Goal: Navigation & Orientation: Find specific page/section

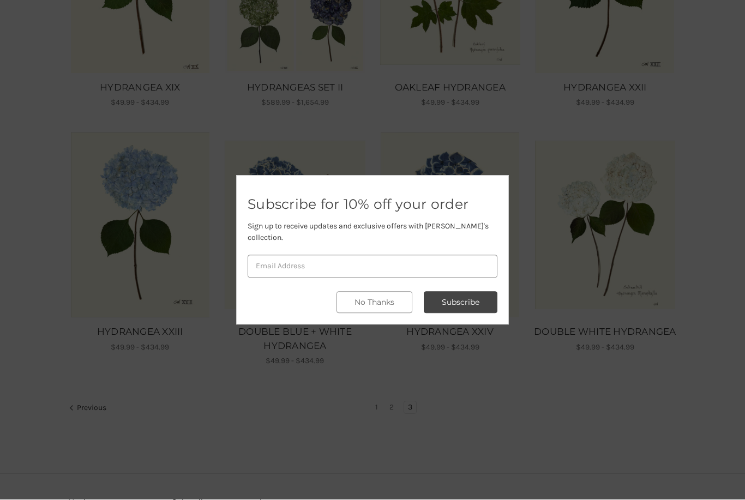
scroll to position [611, 0]
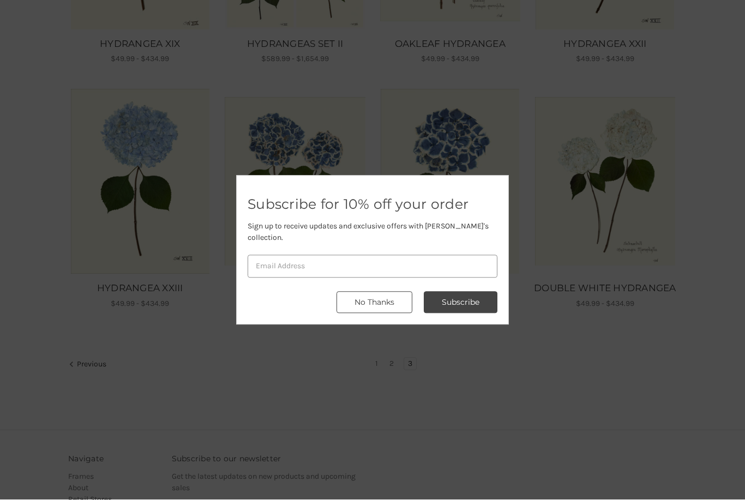
click at [397, 312] on button "No Thanks" at bounding box center [374, 303] width 76 height 22
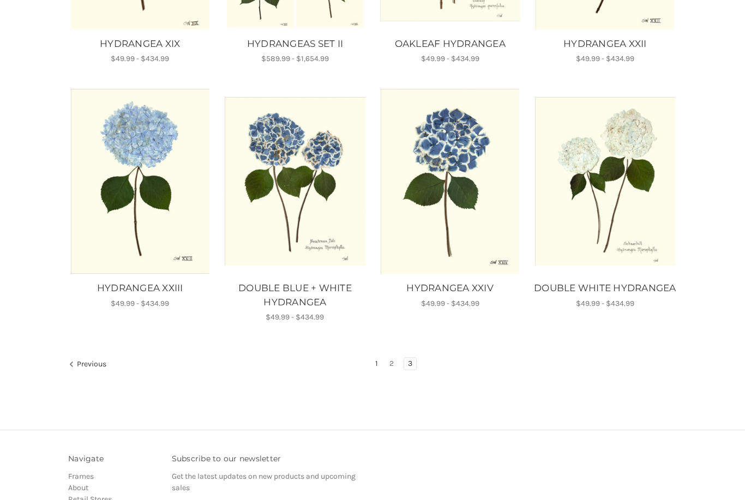
click at [377, 365] on link "1" at bounding box center [376, 364] width 10 height 12
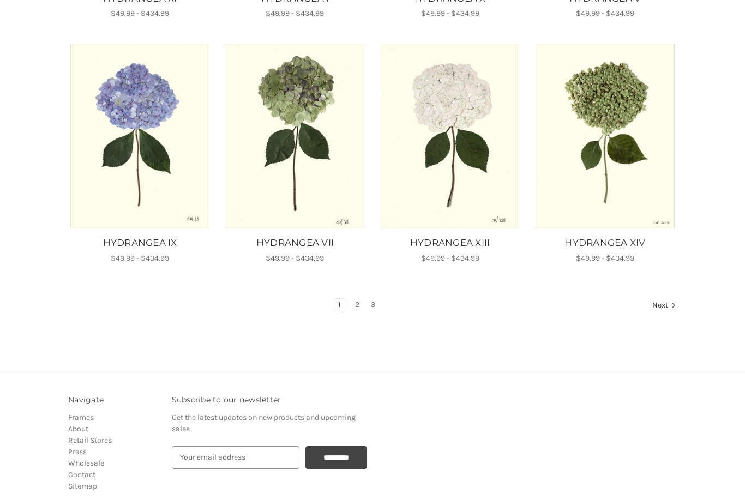
scroll to position [658, 0]
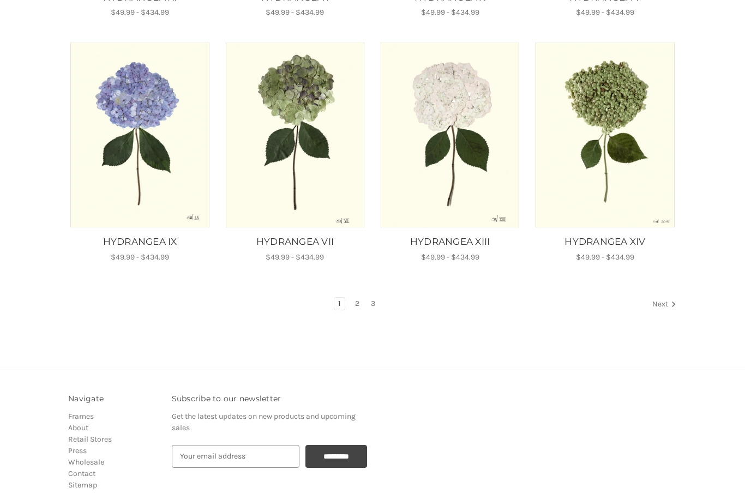
click at [664, 305] on link "Next" at bounding box center [662, 305] width 28 height 14
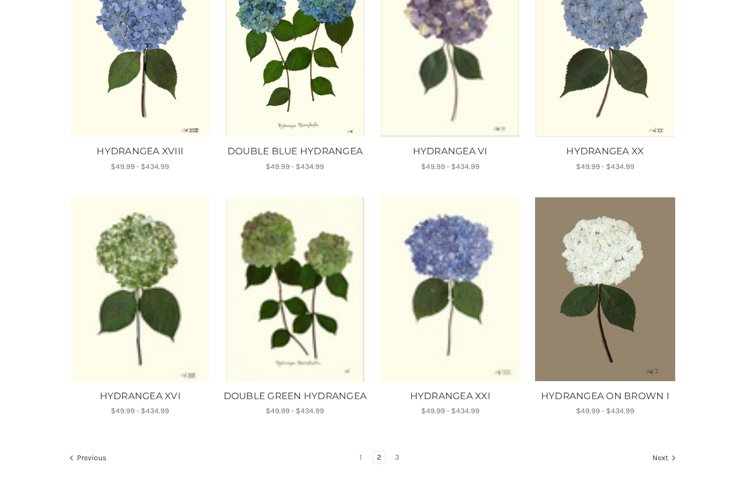
scroll to position [526, 0]
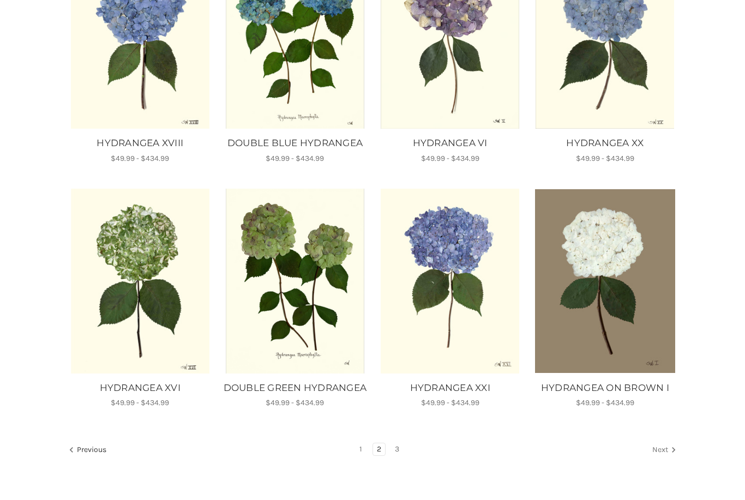
click at [656, 458] on link "Next" at bounding box center [662, 451] width 28 height 14
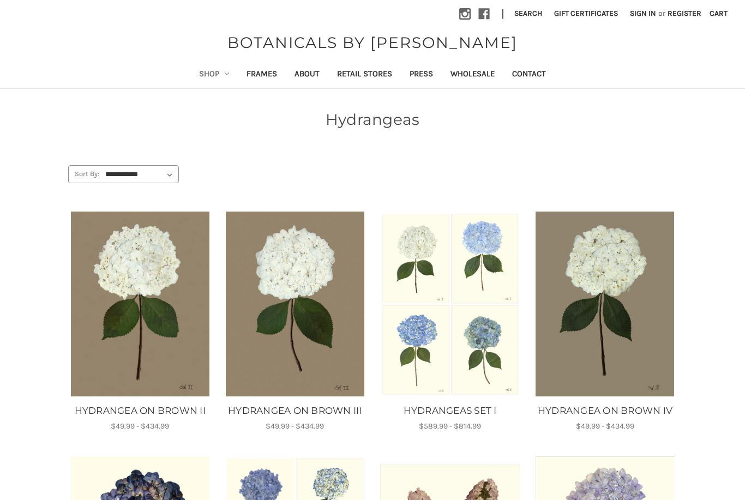
click at [219, 77] on link "Shop" at bounding box center [214, 75] width 48 height 27
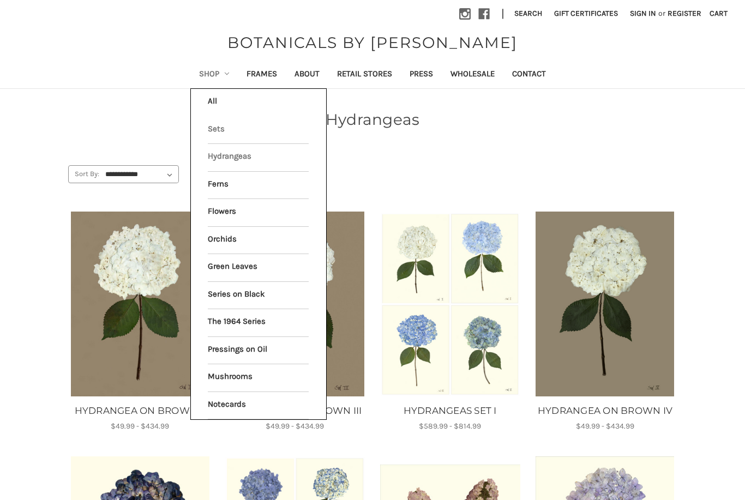
click at [210, 131] on link "Sets" at bounding box center [258, 130] width 101 height 27
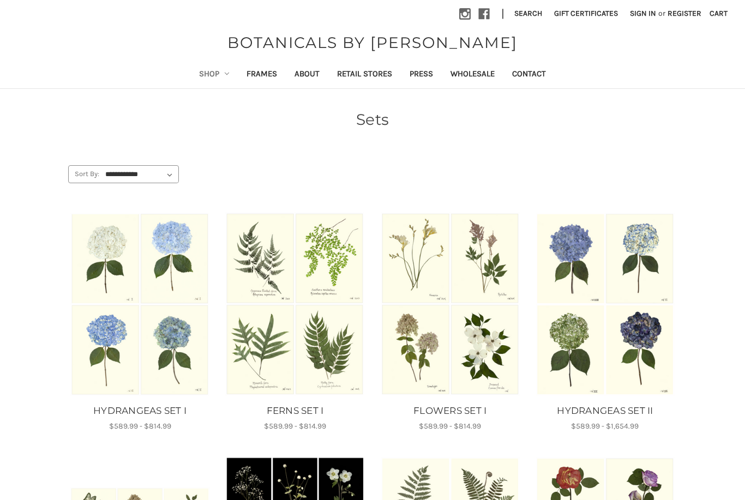
click at [210, 71] on link "Shop" at bounding box center [214, 75] width 48 height 27
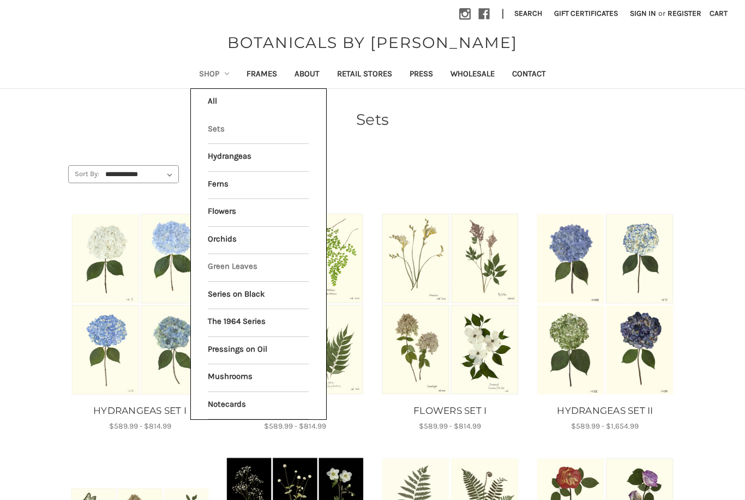
click at [214, 263] on link "Green Leaves" at bounding box center [258, 267] width 101 height 27
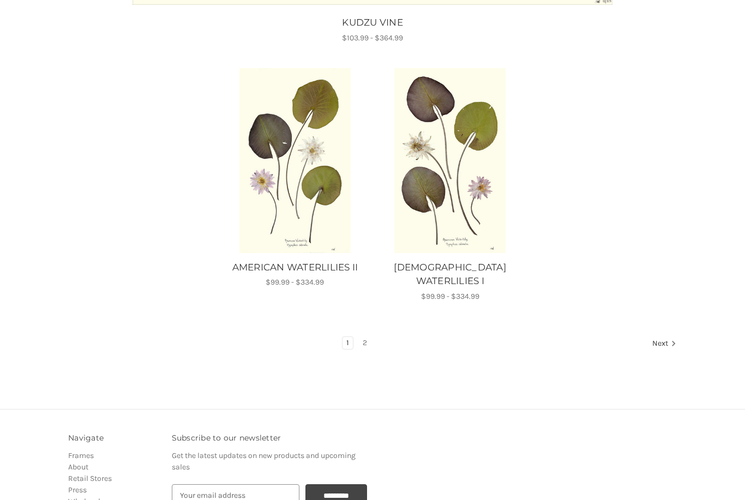
scroll to position [1342, 0]
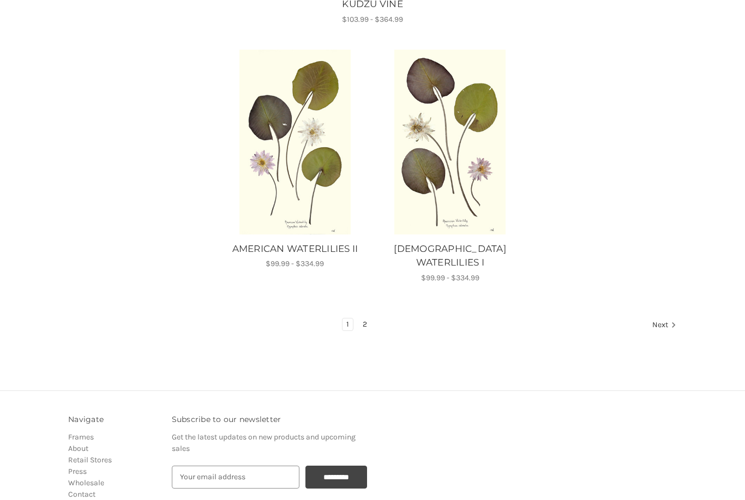
click at [363, 318] on link "2" at bounding box center [365, 324] width 12 height 12
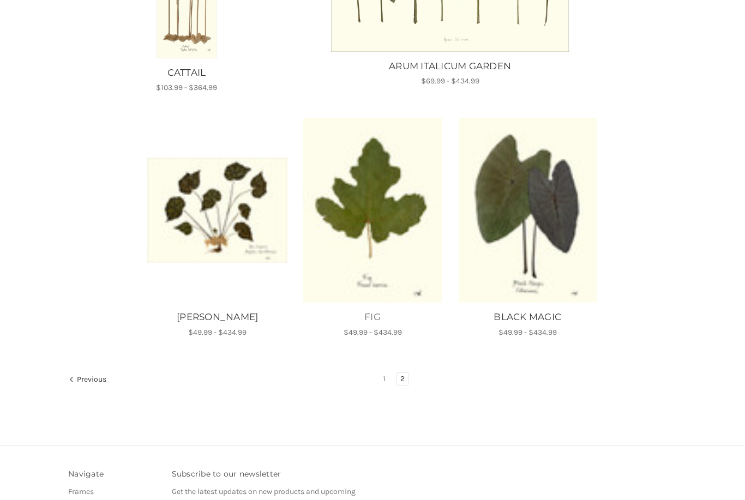
scroll to position [583, 0]
click at [383, 379] on link "1" at bounding box center [384, 379] width 10 height 12
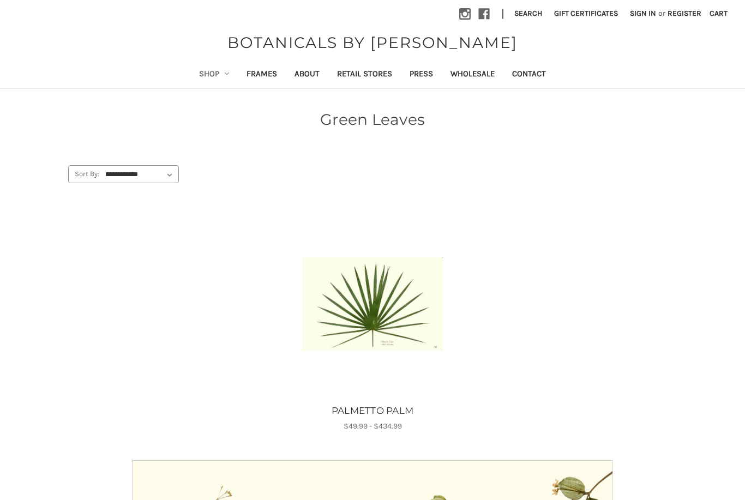
click at [225, 75] on use "Shop" at bounding box center [227, 74] width 4 height 2
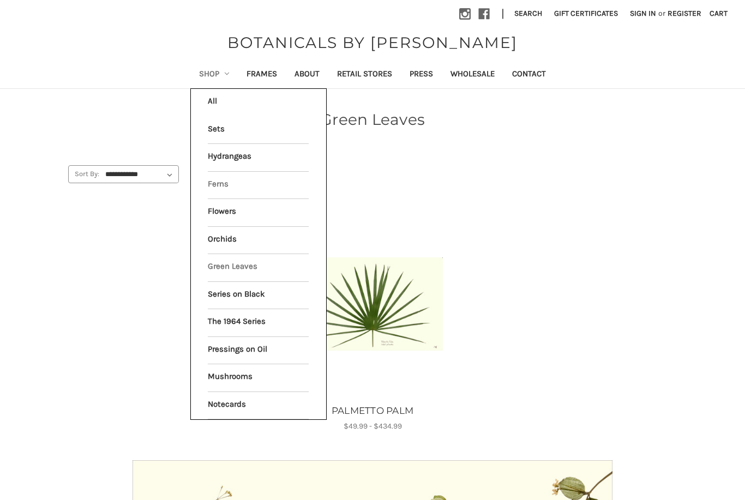
click at [222, 184] on link "Ferns" at bounding box center [258, 185] width 101 height 27
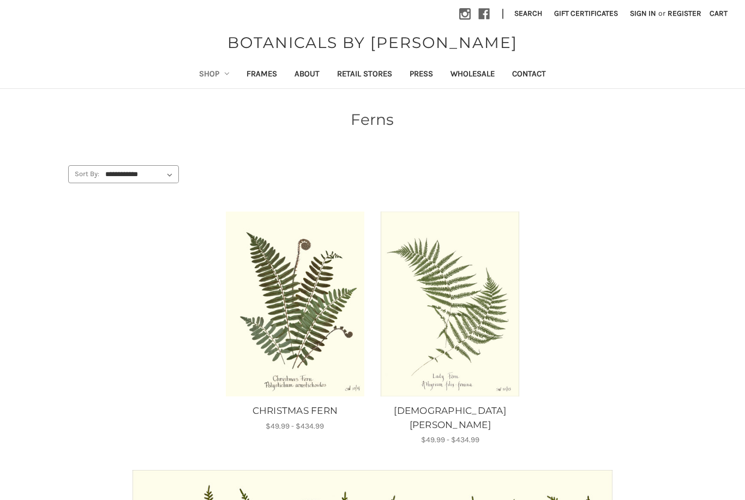
click at [216, 75] on link "Shop" at bounding box center [214, 75] width 48 height 27
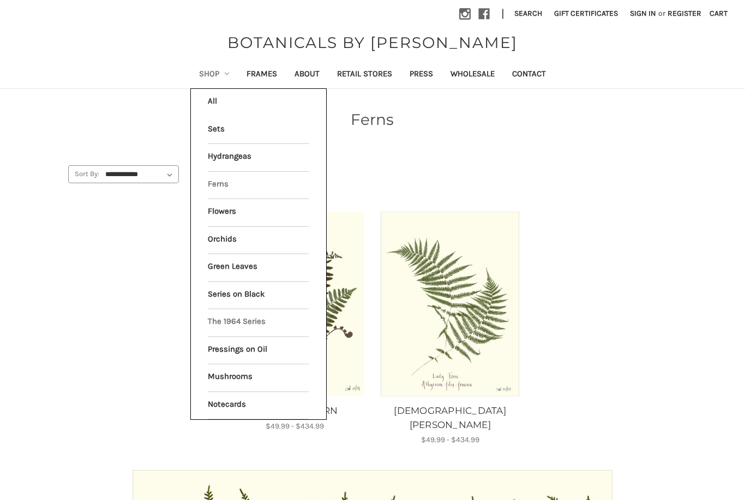
click at [225, 315] on link "The 1964 Series" at bounding box center [258, 322] width 101 height 27
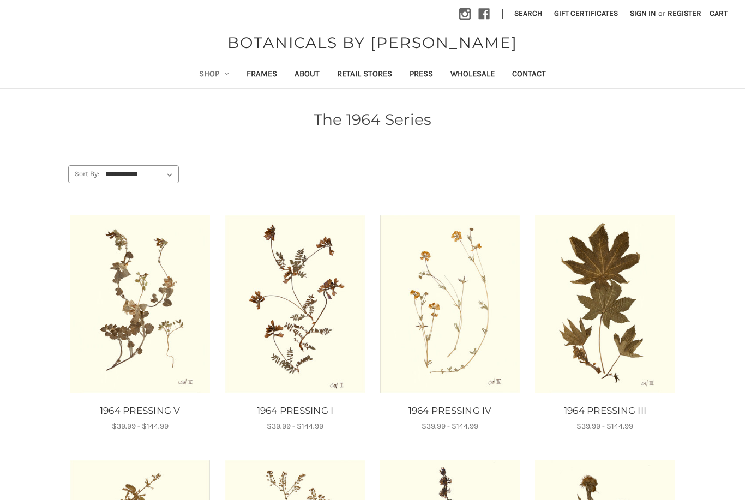
click at [225, 75] on icon "Shop" at bounding box center [227, 73] width 4 height 4
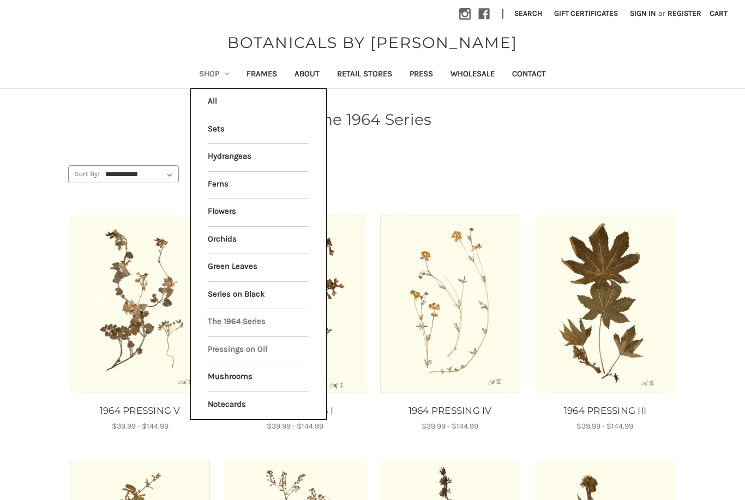
click at [230, 342] on link "Pressings on Oil" at bounding box center [258, 350] width 101 height 27
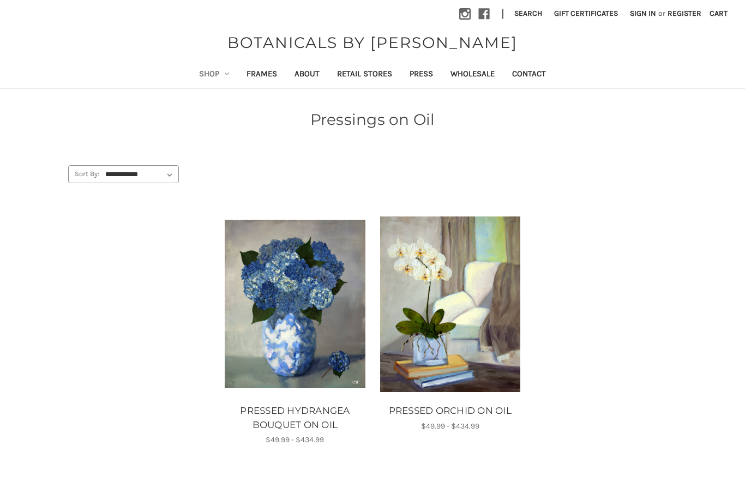
click at [209, 72] on link "Shop" at bounding box center [214, 75] width 48 height 27
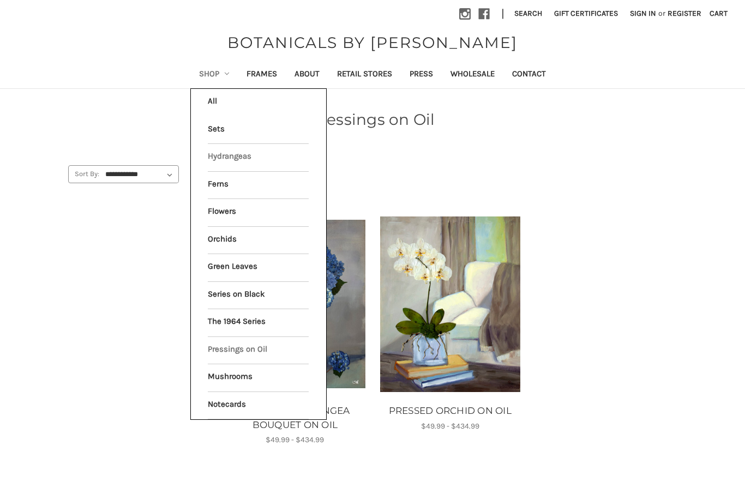
click at [219, 155] on link "Hydrangeas" at bounding box center [258, 157] width 101 height 27
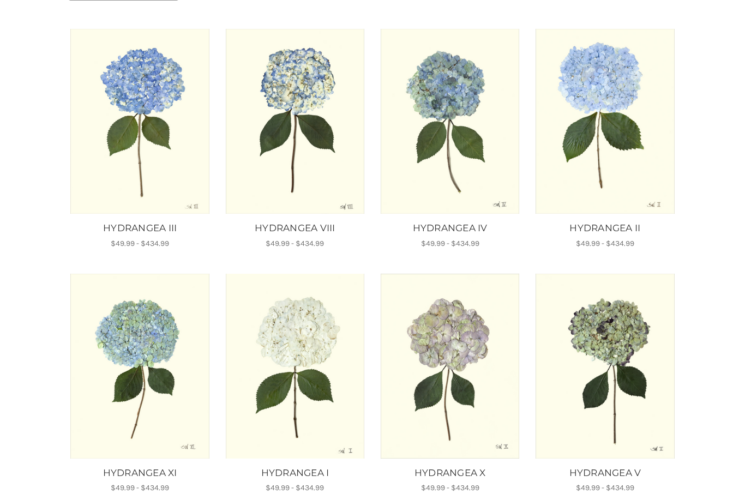
scroll to position [182, 0]
